Goal: Ask a question

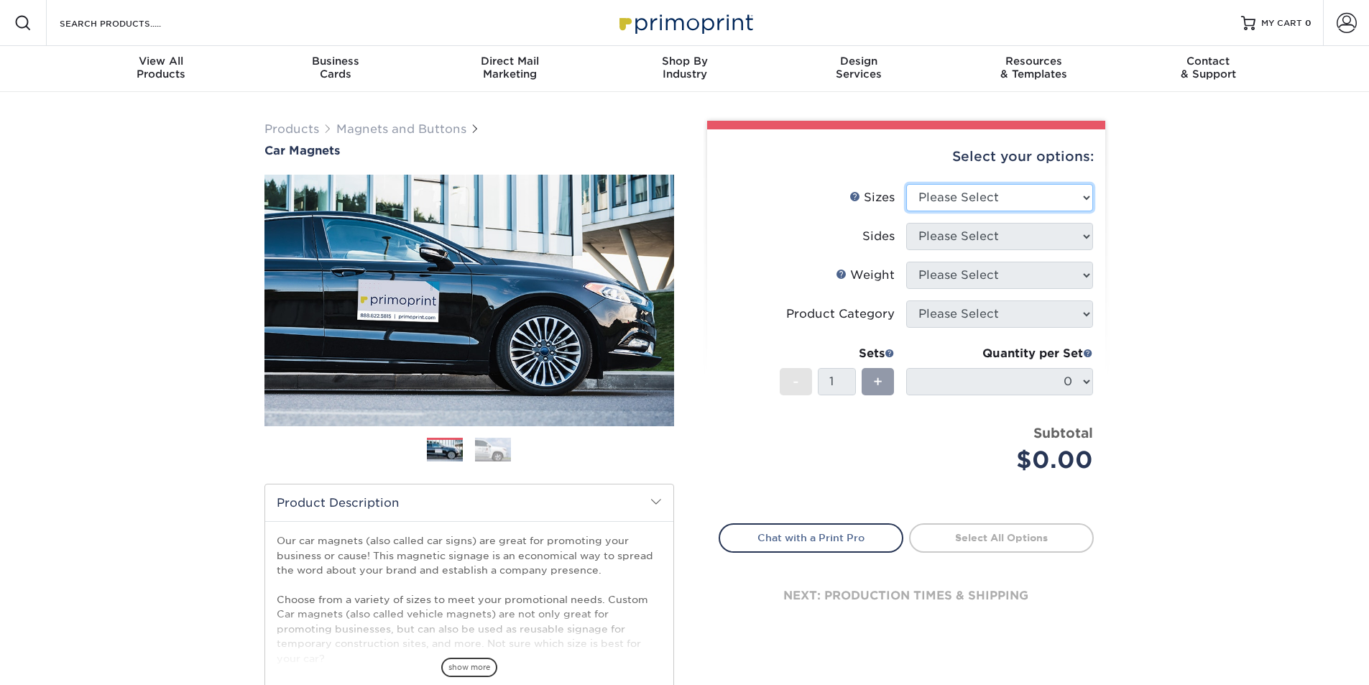
click at [932, 211] on select "Please Select 9" x 12" 9" x 18" 12" x 18" 12" x 24" 18" x 18" 18" x 24" 18" x 3…" at bounding box center [999, 197] width 187 height 27
click at [889, 284] on label "Weight Help Weight" at bounding box center [813, 275] width 187 height 27
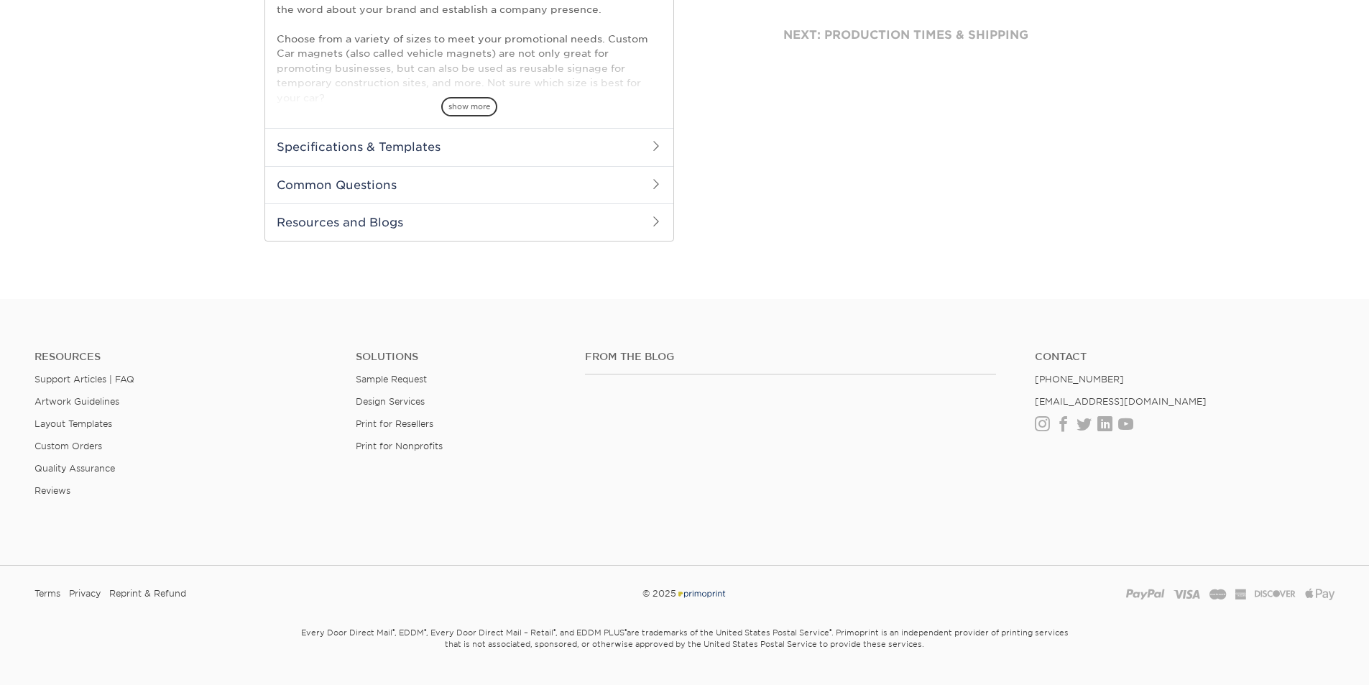
scroll to position [575, 0]
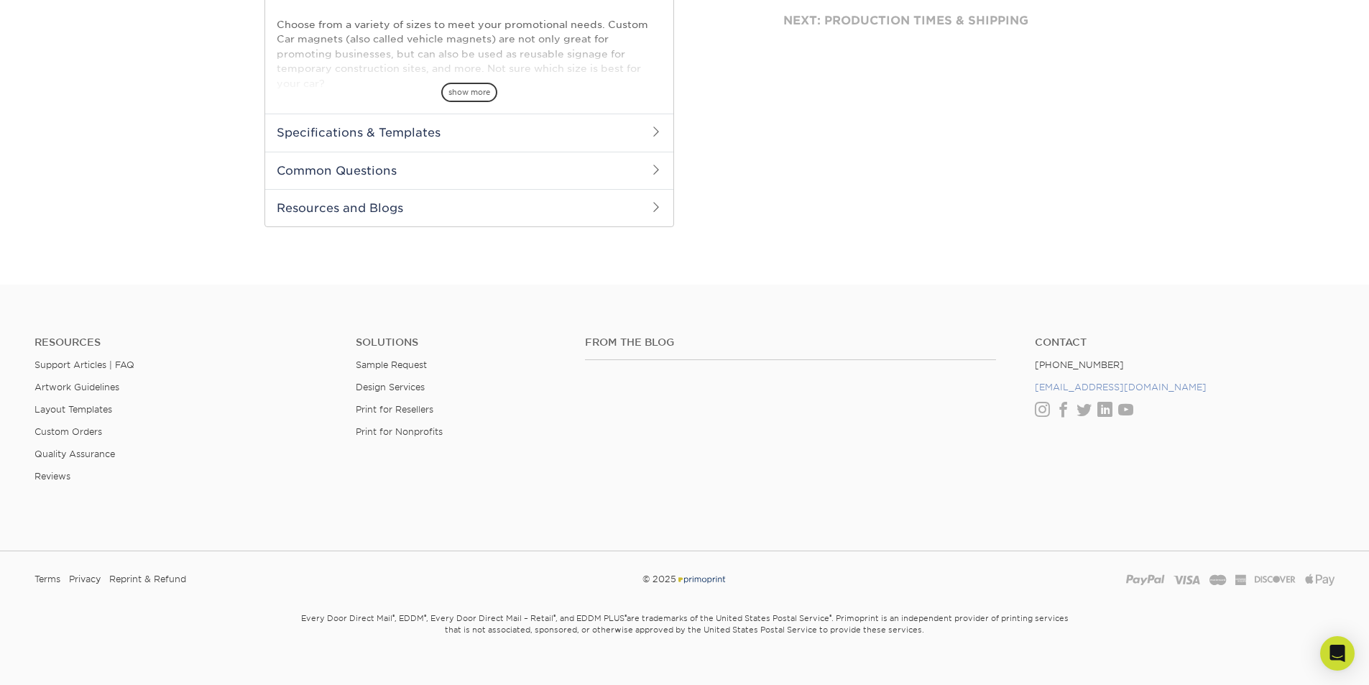
click at [1077, 385] on link "[EMAIL_ADDRESS][DOMAIN_NAME]" at bounding box center [1121, 387] width 172 height 11
click at [1335, 643] on div "Open Intercom Messenger" at bounding box center [1338, 654] width 38 height 38
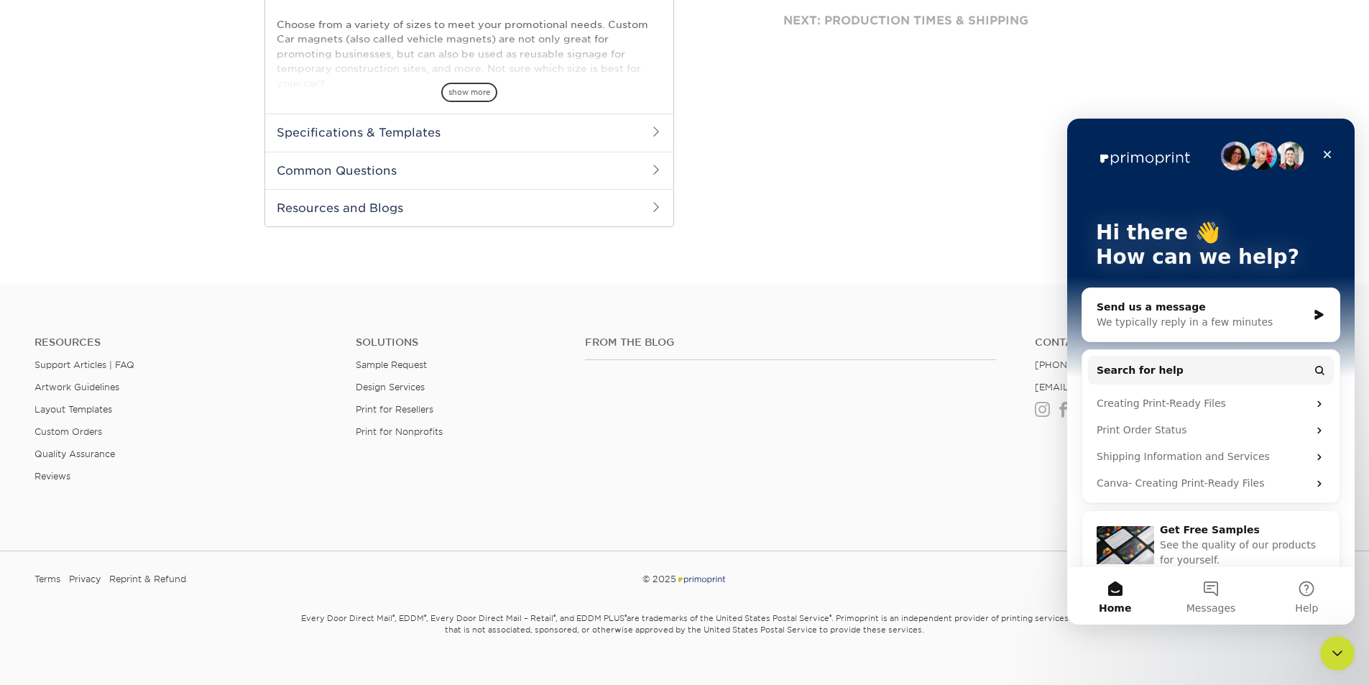
scroll to position [0, 0]
click at [1185, 320] on div "We typically reply in a few minutes" at bounding box center [1202, 322] width 211 height 15
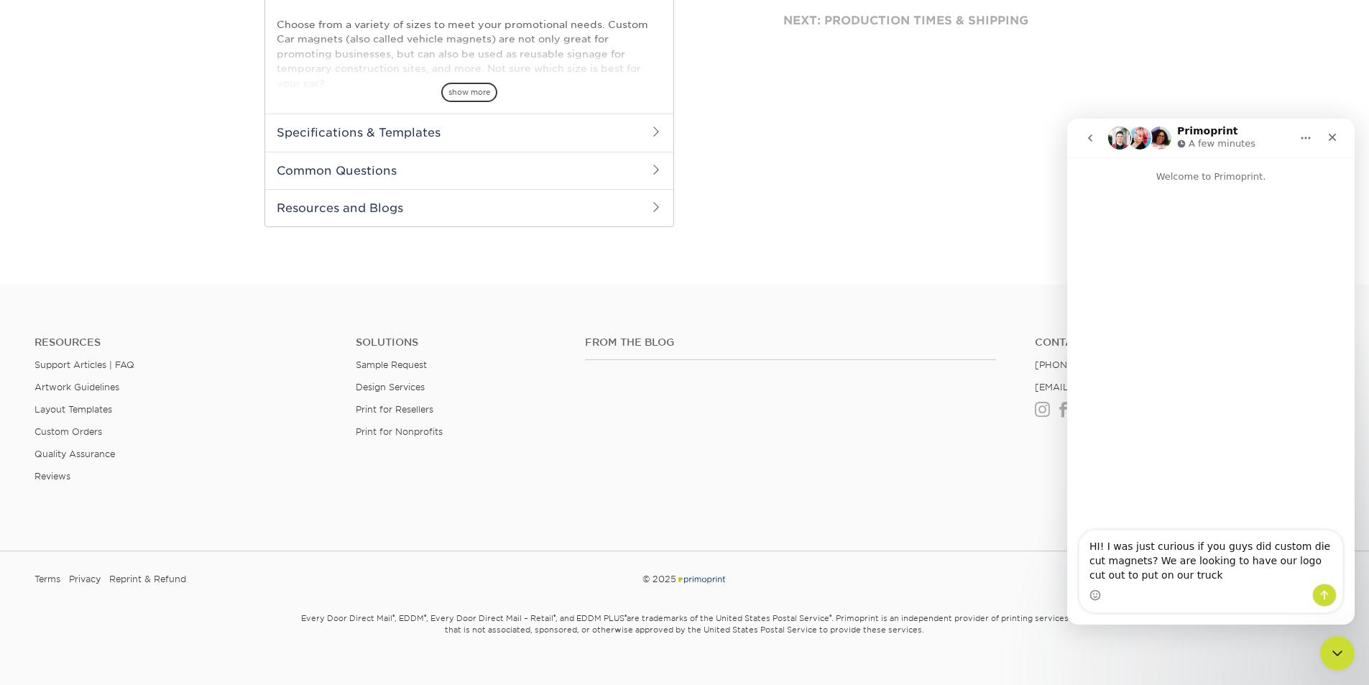
type textarea "HI! I was just curious if you guys did custom die cut magnets? We are looking t…"
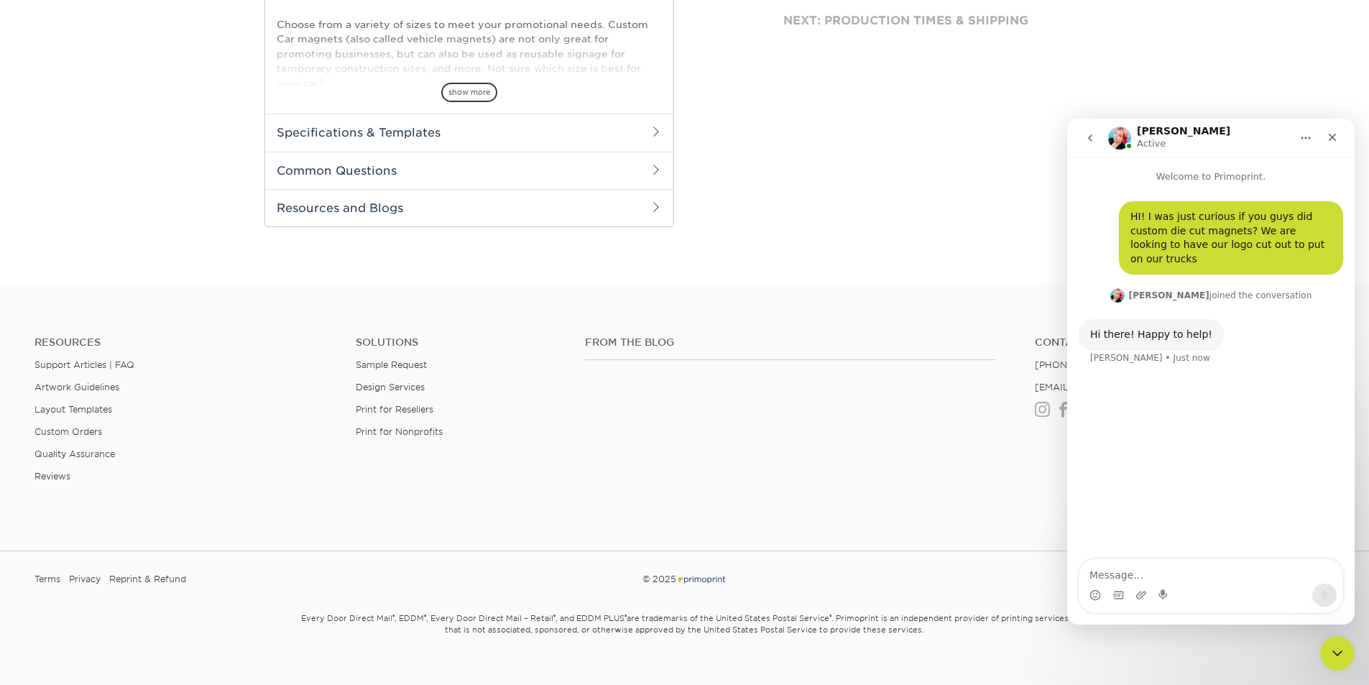
click at [1167, 578] on textarea "Message…" at bounding box center [1211, 571] width 263 height 24
type textarea "H"
type textarea "i"
type textarea "H"
drag, startPoint x: 1191, startPoint y: 129, endPoint x: 993, endPoint y: 118, distance: 198.0
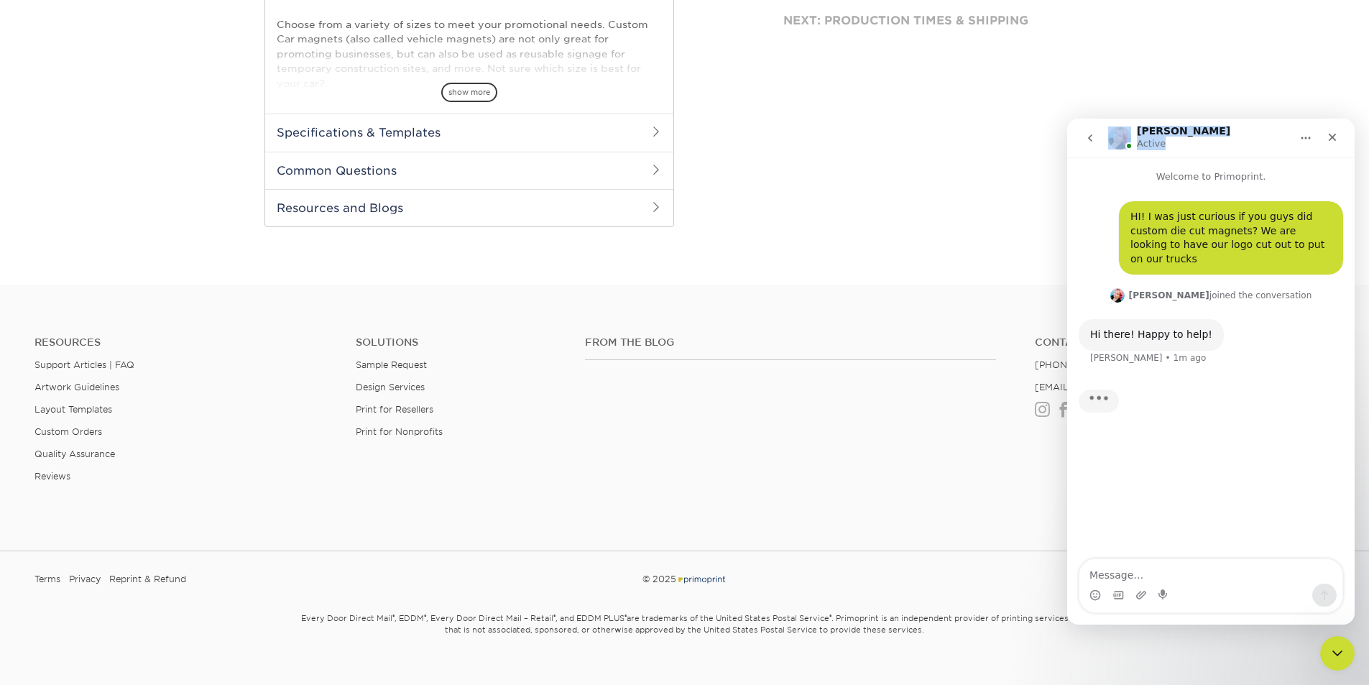
click at [1067, 119] on html "[PERSON_NAME] Active Welcome to Primoprint. HI! I was just curious if you guys …" at bounding box center [1211, 372] width 288 height 506
click at [1186, 126] on div "[PERSON_NAME] Active" at bounding box center [1199, 138] width 183 height 25
drag, startPoint x: 1147, startPoint y: 123, endPoint x: 1082, endPoint y: 129, distance: 65.0
click at [1082, 129] on nav "[PERSON_NAME] Active" at bounding box center [1211, 138] width 288 height 39
click at [1216, 145] on div "[PERSON_NAME] Active" at bounding box center [1199, 138] width 183 height 25
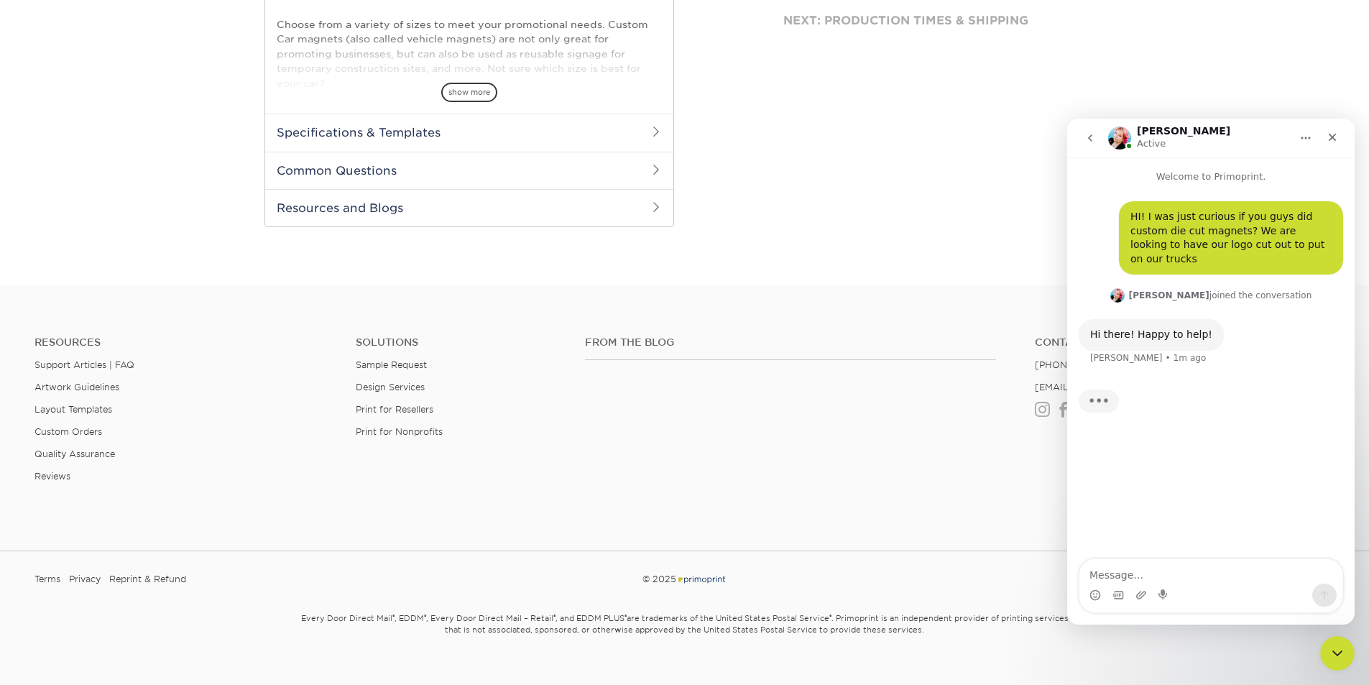
click at [1310, 140] on icon "Home" at bounding box center [1306, 138] width 12 height 12
click at [1255, 173] on div "Expand window" at bounding box center [1269, 174] width 102 height 15
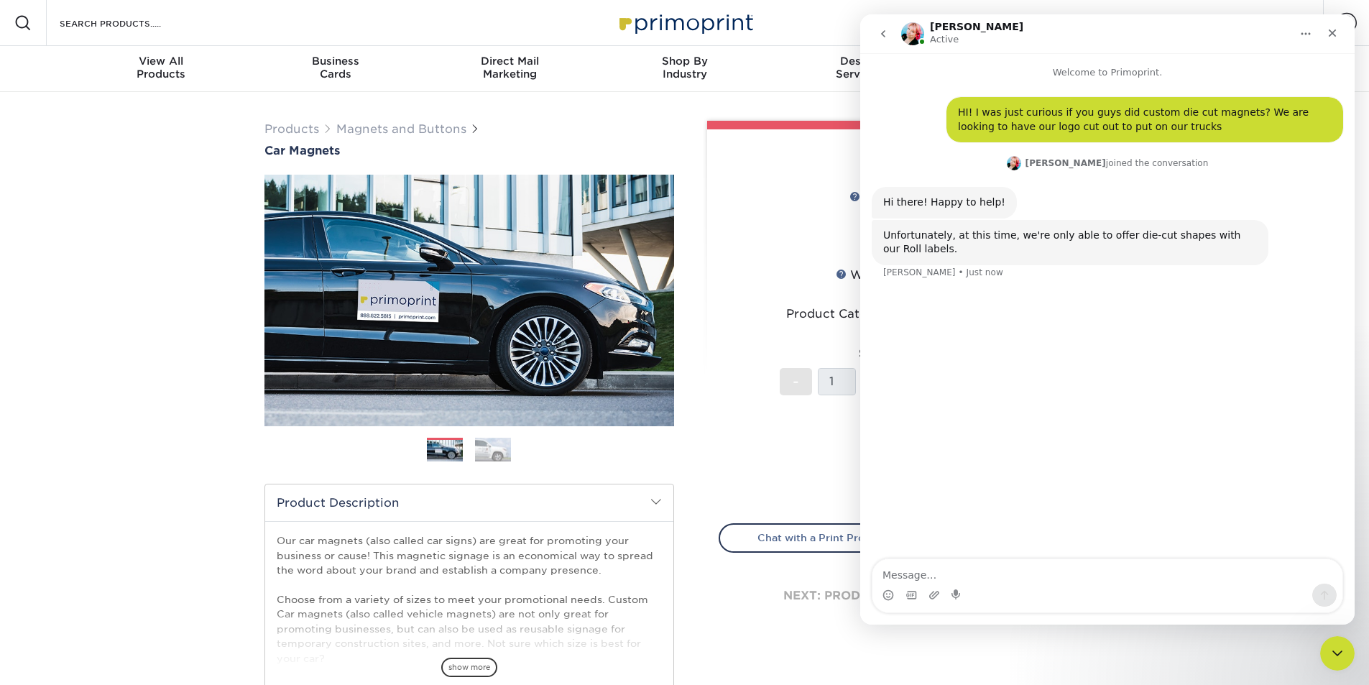
click at [1317, 28] on button "Home" at bounding box center [1305, 33] width 27 height 27
click at [1266, 73] on div "Collapse window" at bounding box center [1269, 70] width 102 height 15
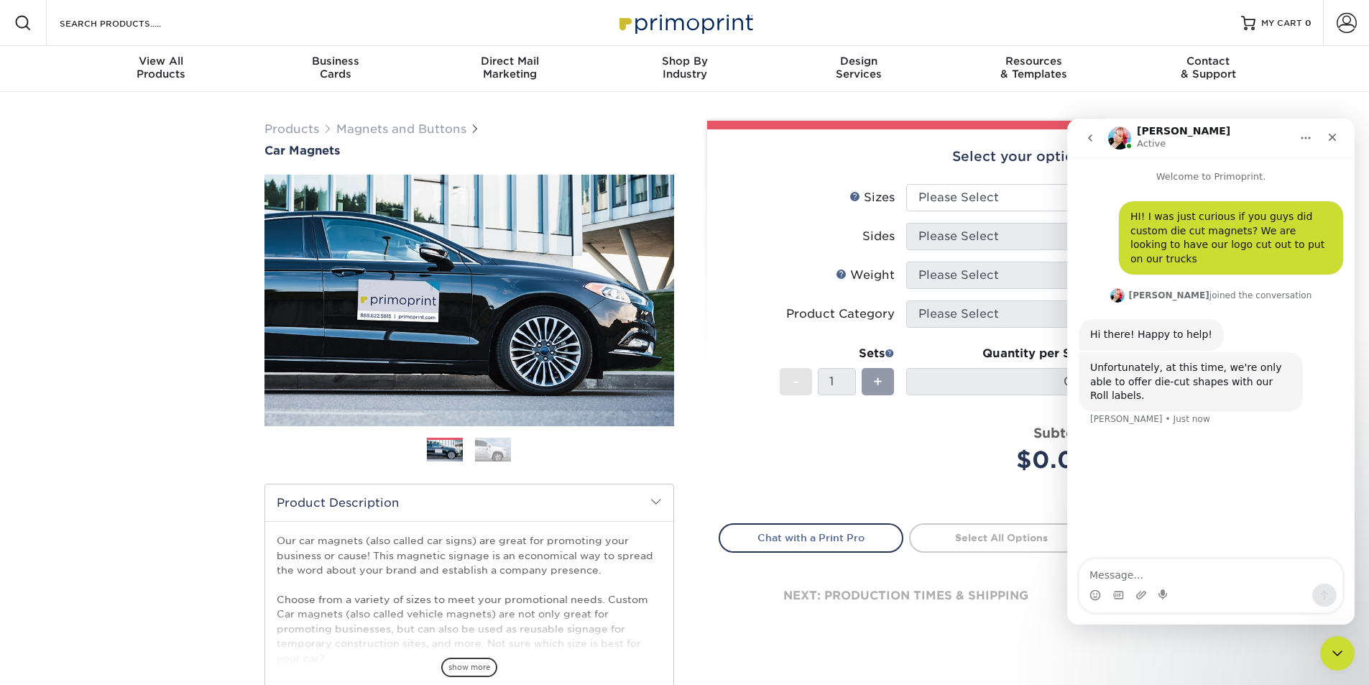
click at [76, 9] on div "Search Products" at bounding box center [123, 23] width 152 height 46
click at [76, 22] on input "Search Products" at bounding box center [128, 22] width 140 height 17
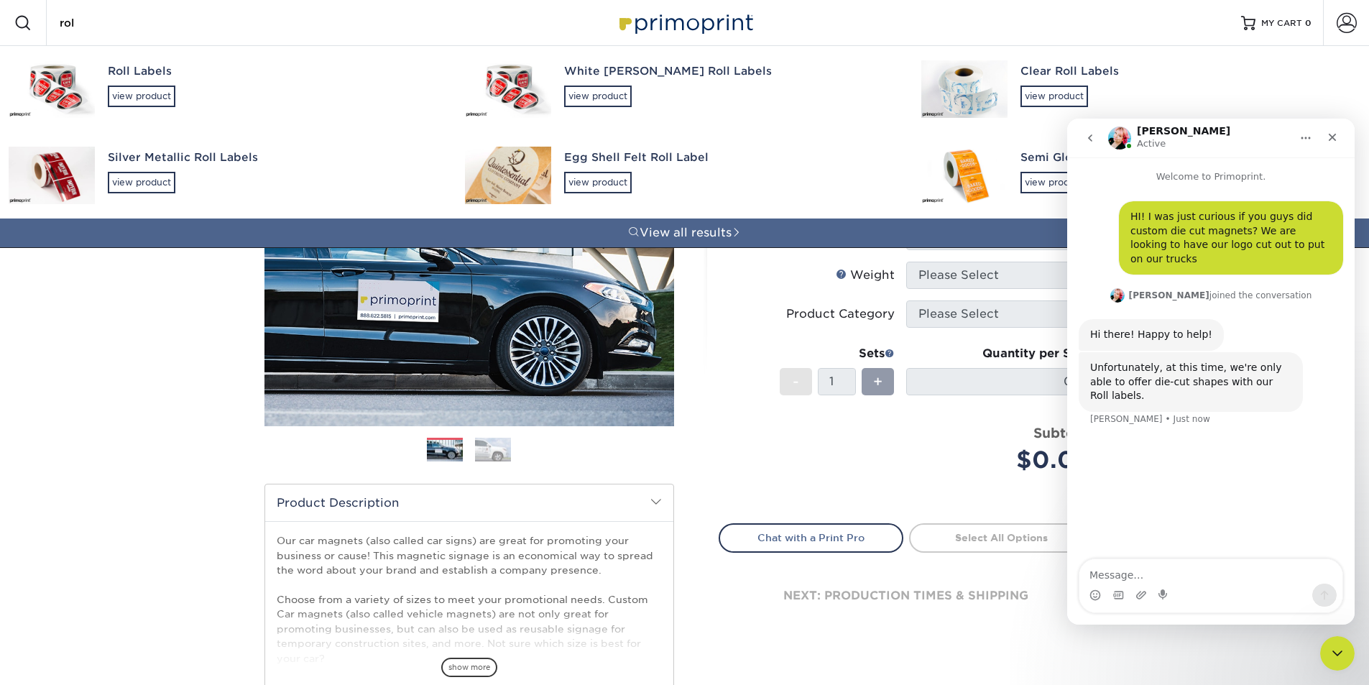
type input "rol"
click at [150, 59] on div "Roll Labels view product" at bounding box center [273, 85] width 331 height 78
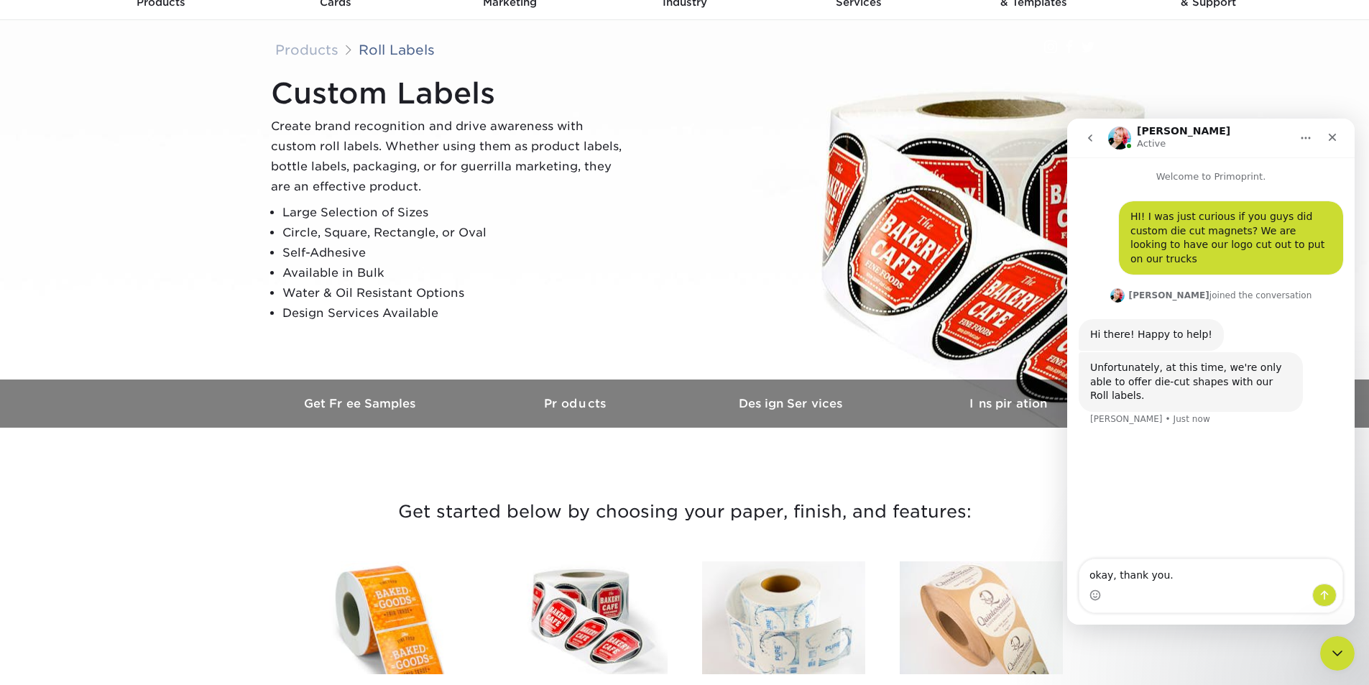
type textarea "okay, thank you"
